Goal: Transaction & Acquisition: Obtain resource

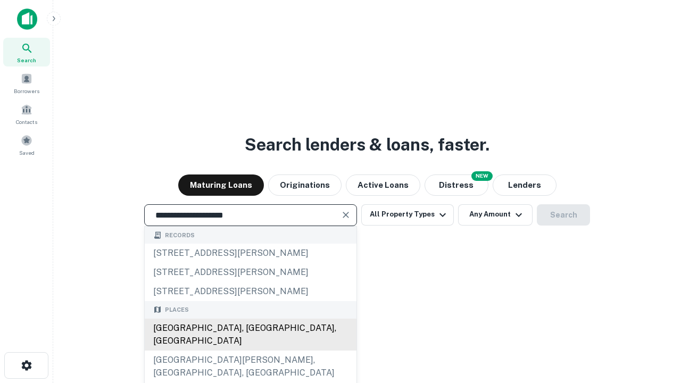
click at [250, 351] on div "Santa Monica, CA, USA" at bounding box center [251, 335] width 212 height 32
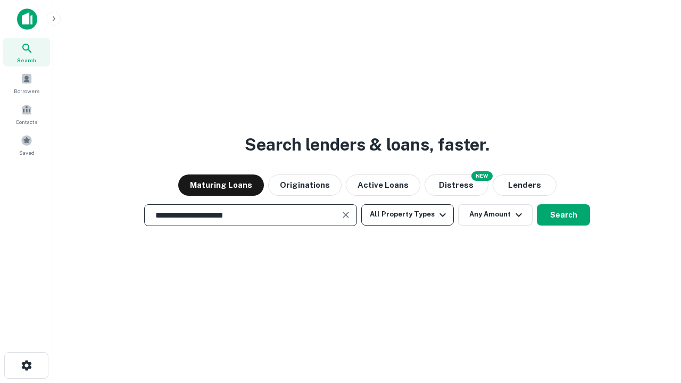
type input "**********"
click at [408, 215] on button "All Property Types" at bounding box center [407, 214] width 93 height 21
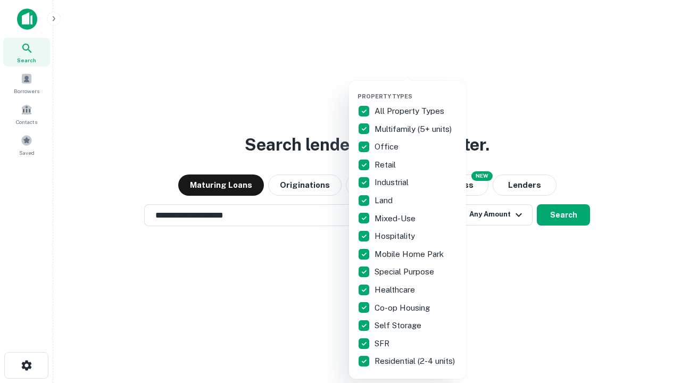
click at [416, 89] on button "button" at bounding box center [416, 89] width 117 height 1
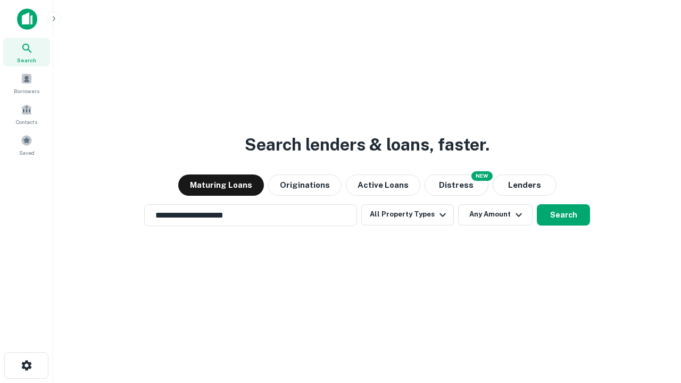
scroll to position [17, 0]
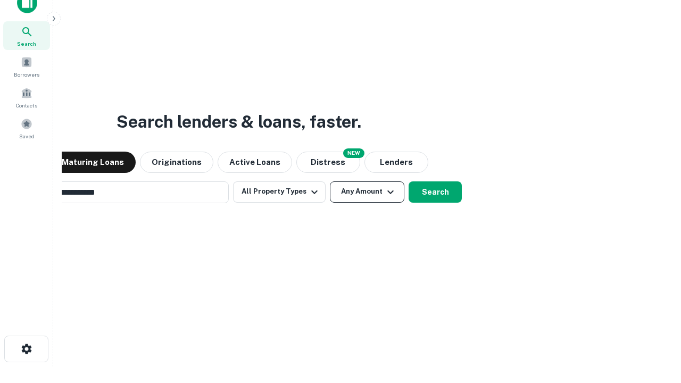
click at [330, 182] on button "Any Amount" at bounding box center [367, 192] width 75 height 21
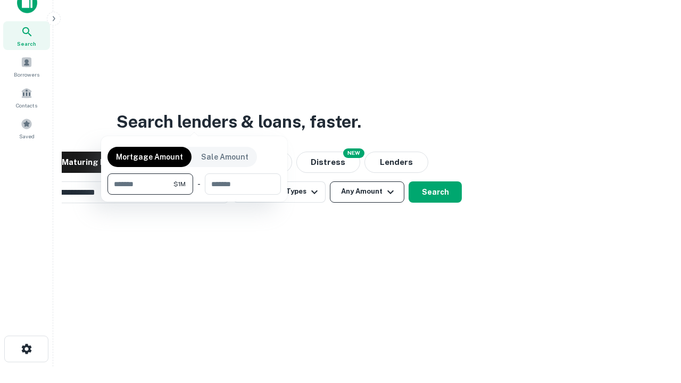
scroll to position [17, 0]
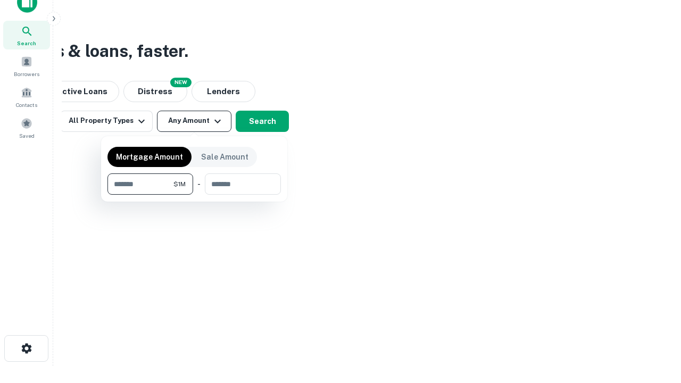
type input "*******"
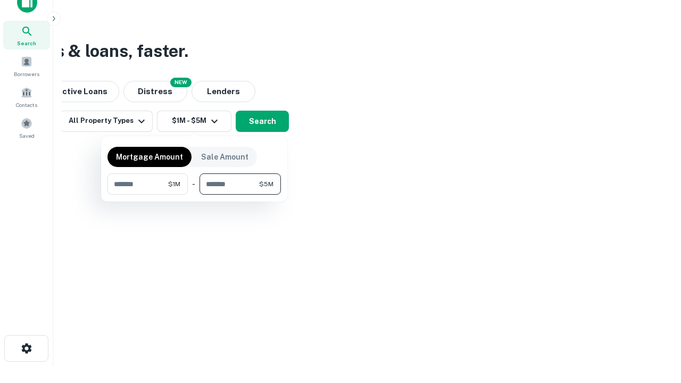
type input "*******"
click at [194, 195] on button "button" at bounding box center [195, 195] width 174 height 1
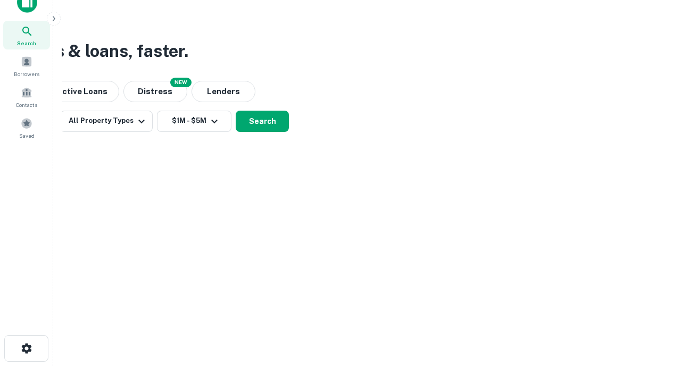
scroll to position [6, 196]
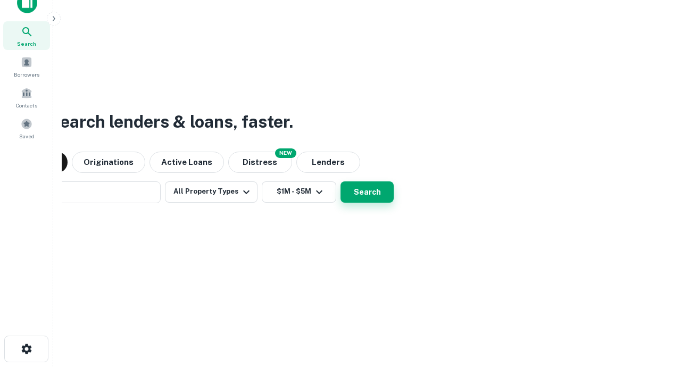
click at [341, 182] on button "Search" at bounding box center [367, 192] width 53 height 21
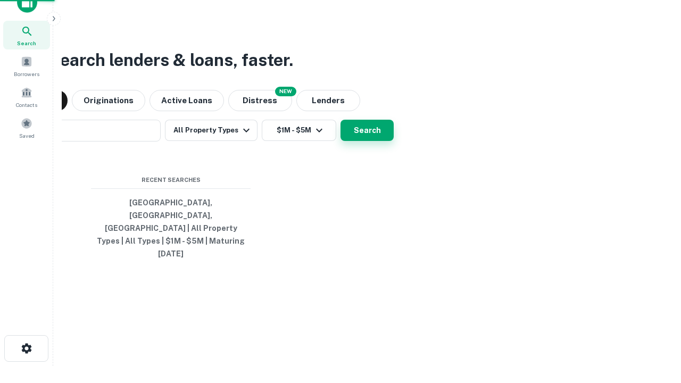
scroll to position [28, 301]
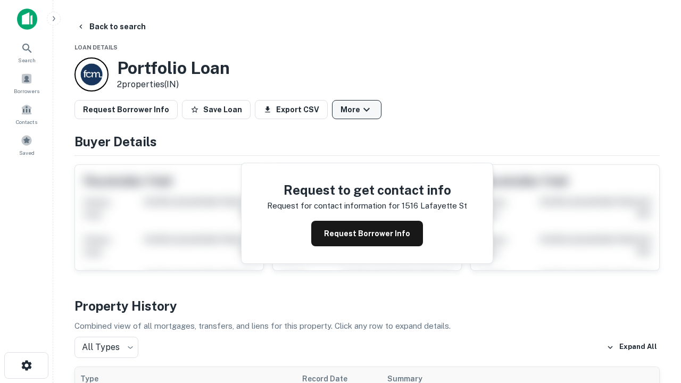
click at [357, 110] on button "More" at bounding box center [357, 109] width 50 height 19
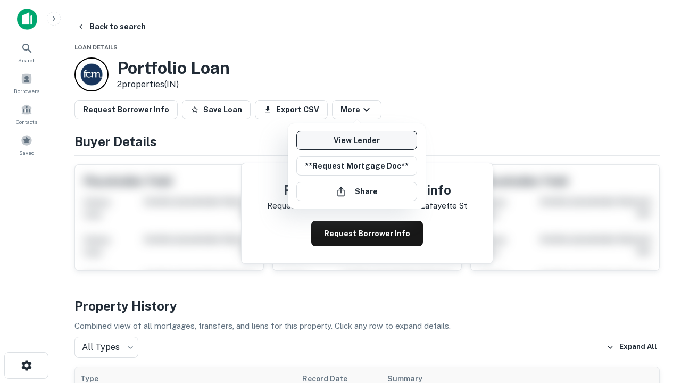
click at [357, 141] on link "View Lender" at bounding box center [357, 140] width 121 height 19
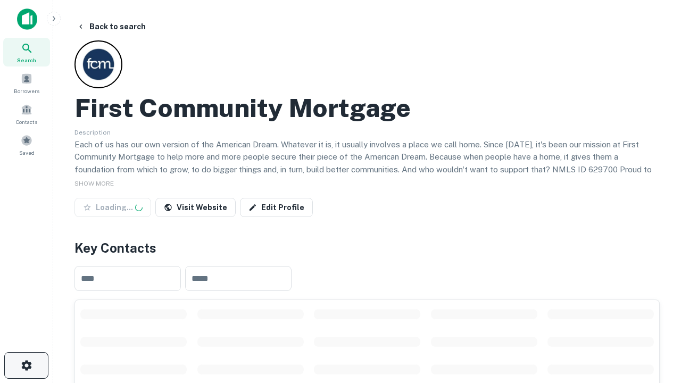
click at [26, 366] on icon "button" at bounding box center [26, 365] width 13 height 13
